Goal: Information Seeking & Learning: Learn about a topic

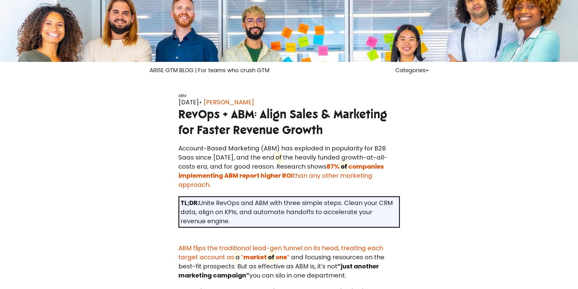
scroll to position [91, 0]
click at [293, 155] on p "Account-Based Marketing (ABM) has exploded in popularity for B2B Saas since [DA…" at bounding box center [290, 167] width 222 height 46
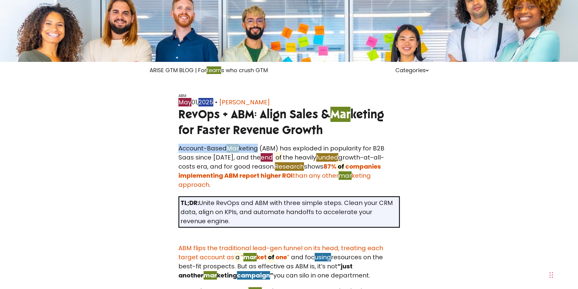
drag, startPoint x: 176, startPoint y: 147, endPoint x: 258, endPoint y: 149, distance: 81.7
drag, startPoint x: 323, startPoint y: 140, endPoint x: 355, endPoint y: 137, distance: 31.4
click at [352, 138] on div "ABM [DATE] • [PERSON_NAME] RevOps + ABM: Align Sales & Mar keting for Faster Re…" at bounding box center [289, 119] width 231 height 50
click at [355, 137] on h1 "RevOps + ABM: Align Sales & Mar keting for Faster Revenue Growth" at bounding box center [290, 122] width 222 height 31
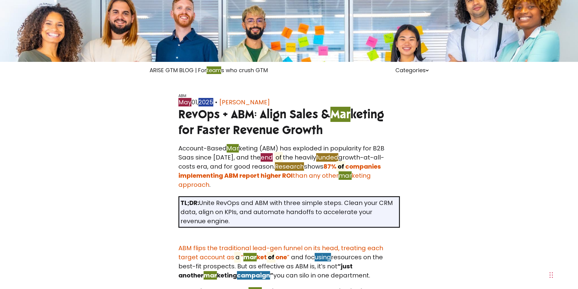
click at [355, 137] on h1 "RevOps + ABM: Align Sales & Mar keting for Faster Revenue Growth" at bounding box center [290, 122] width 222 height 31
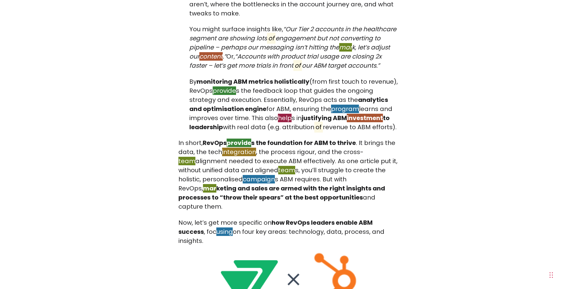
scroll to position [1883, 0]
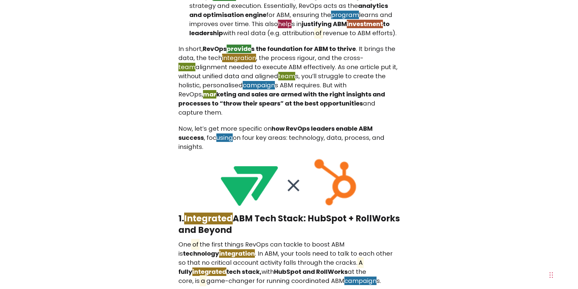
click at [340, 213] on h2 "1. Integrated ABM Tech Stack: HubSpot + RollWorks and Beyond" at bounding box center [290, 224] width 222 height 23
drag, startPoint x: 340, startPoint y: 150, endPoint x: 332, endPoint y: 163, distance: 15.2
click at [332, 213] on h2 "1. Integrated ABM Tech Stack: HubSpot + RollWorks and Beyond" at bounding box center [290, 224] width 222 height 23
click at [324, 240] on p "One of the first things RevOps can tackle to boost ABM is technology integratio…" at bounding box center [290, 263] width 222 height 46
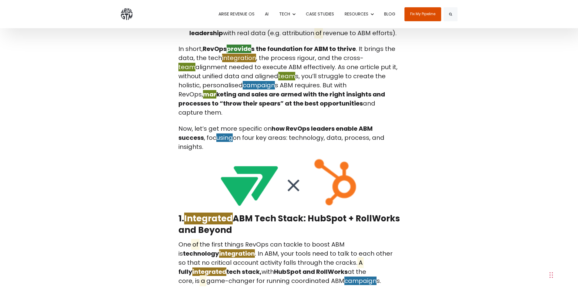
click at [326, 213] on h2 "1. Integrated ABM Tech Stack: HubSpot + RollWorks and Beyond" at bounding box center [290, 224] width 222 height 23
click at [343, 240] on p "One of the first things RevOps can tackle to boost ABM is technology integratio…" at bounding box center [290, 263] width 222 height 46
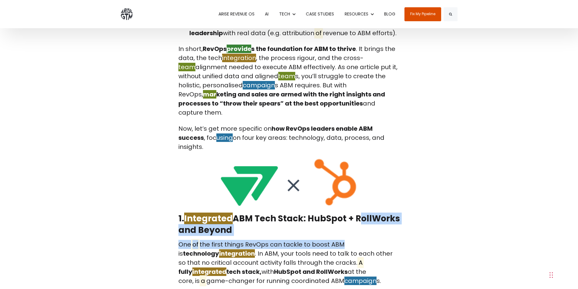
drag, startPoint x: 356, startPoint y: 144, endPoint x: 333, endPoint y: 171, distance: 35.5
click at [332, 240] on p "One of the first things RevOps can tackle to boost ABM is technology integratio…" at bounding box center [290, 263] width 222 height 46
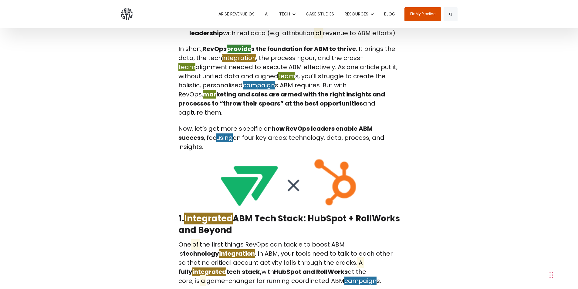
drag, startPoint x: 357, startPoint y: 159, endPoint x: 368, endPoint y: 150, distance: 14.1
click at [360, 213] on h2 "1. Integrated ABM Tech Stack: HubSpot + RollWorks and Beyond" at bounding box center [290, 224] width 222 height 23
click at [369, 213] on h2 "1. Integrated ABM Tech Stack: HubSpot + RollWorks and Beyond" at bounding box center [290, 224] width 222 height 23
click at [361, 213] on h2 "1. Integrated ABM Tech Stack: HubSpot + RollWorks and Beyond" at bounding box center [290, 224] width 222 height 23
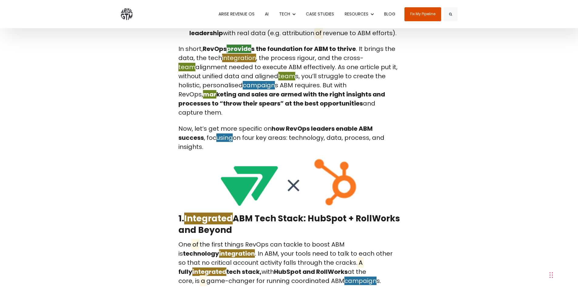
drag, startPoint x: 356, startPoint y: 144, endPoint x: 237, endPoint y: 154, distance: 119.5
click at [237, 213] on h2 "1. Integrated ABM Tech Stack: HubSpot + RollWorks and Beyond" at bounding box center [290, 224] width 222 height 23
click at [325, 240] on p "One of the first things RevOps can tackle to boost ABM is technology integratio…" at bounding box center [290, 263] width 222 height 46
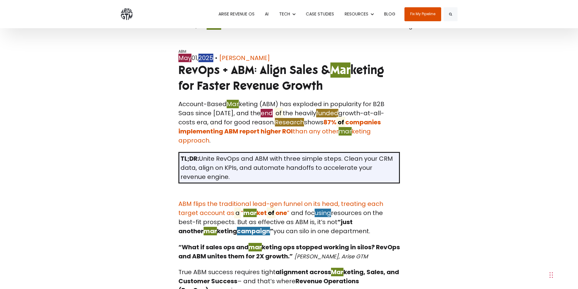
scroll to position [125, 0]
